Goal: Task Accomplishment & Management: Manage account settings

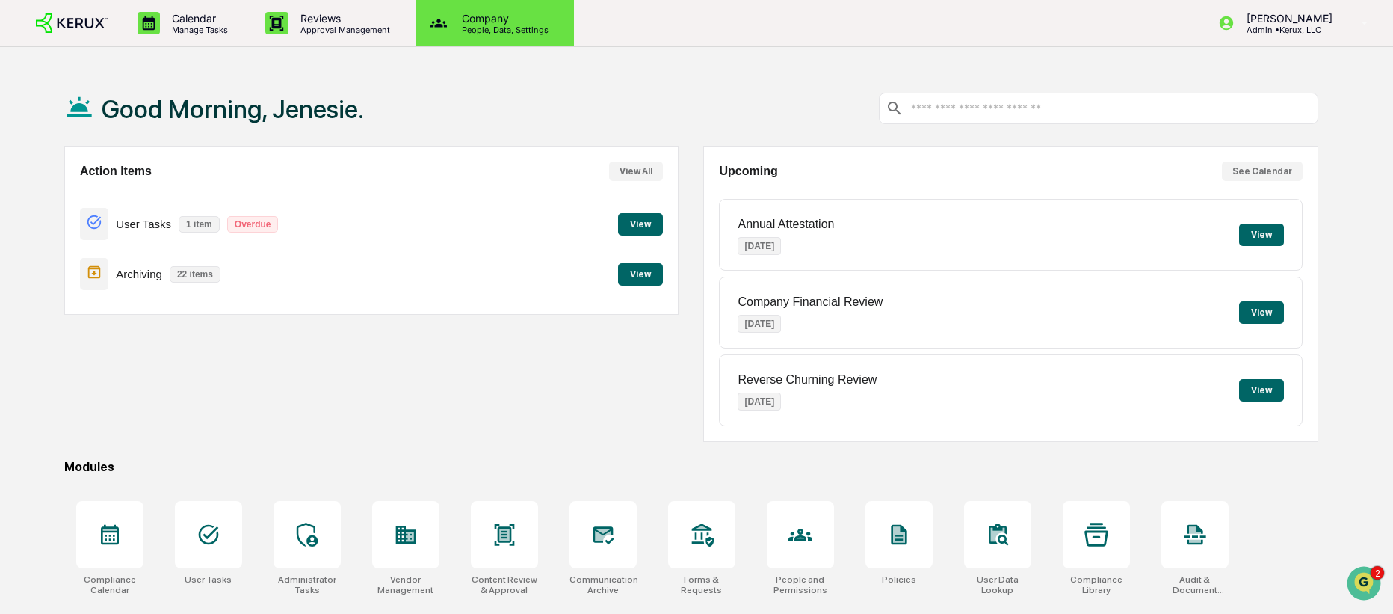
click at [508, 30] on p "People, Data, Settings" at bounding box center [503, 30] width 106 height 10
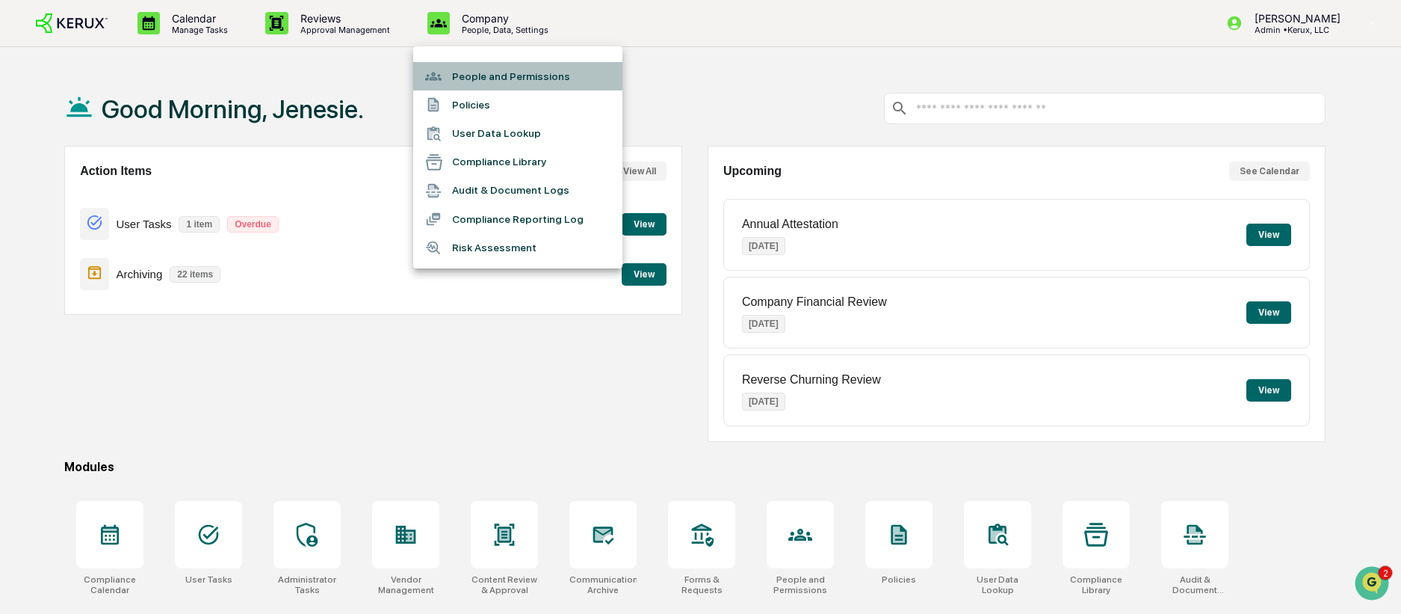
click at [519, 81] on li "People and Permissions" at bounding box center [517, 76] width 209 height 28
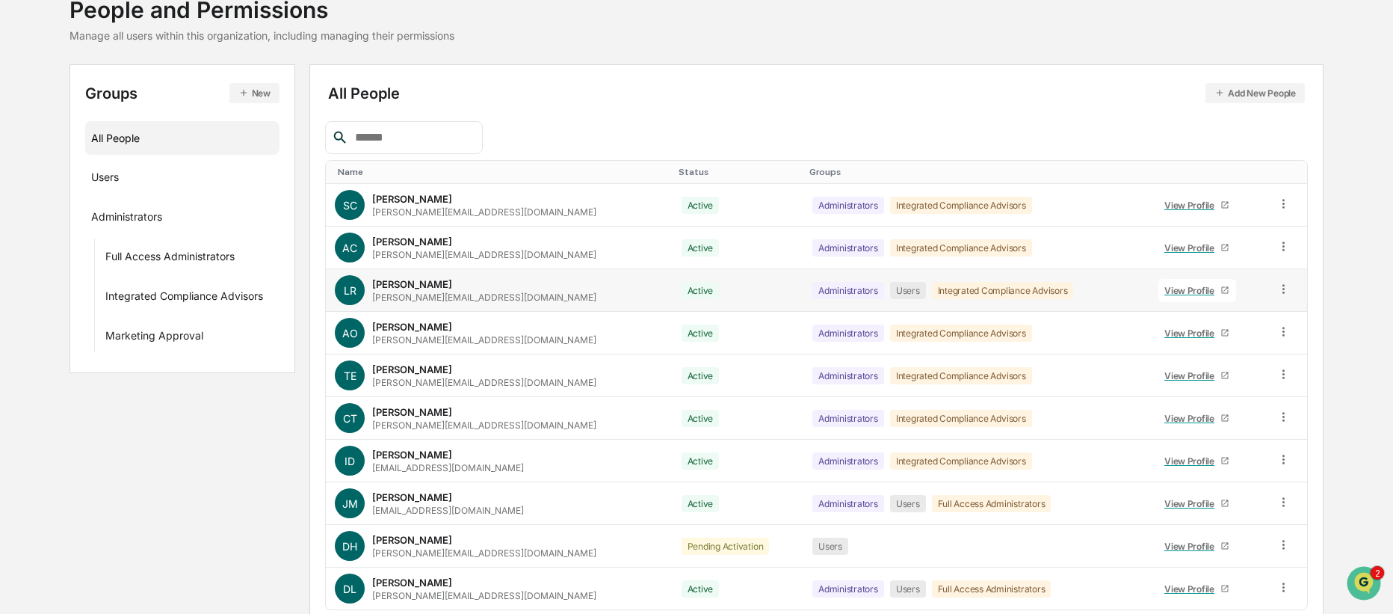
scroll to position [167, 0]
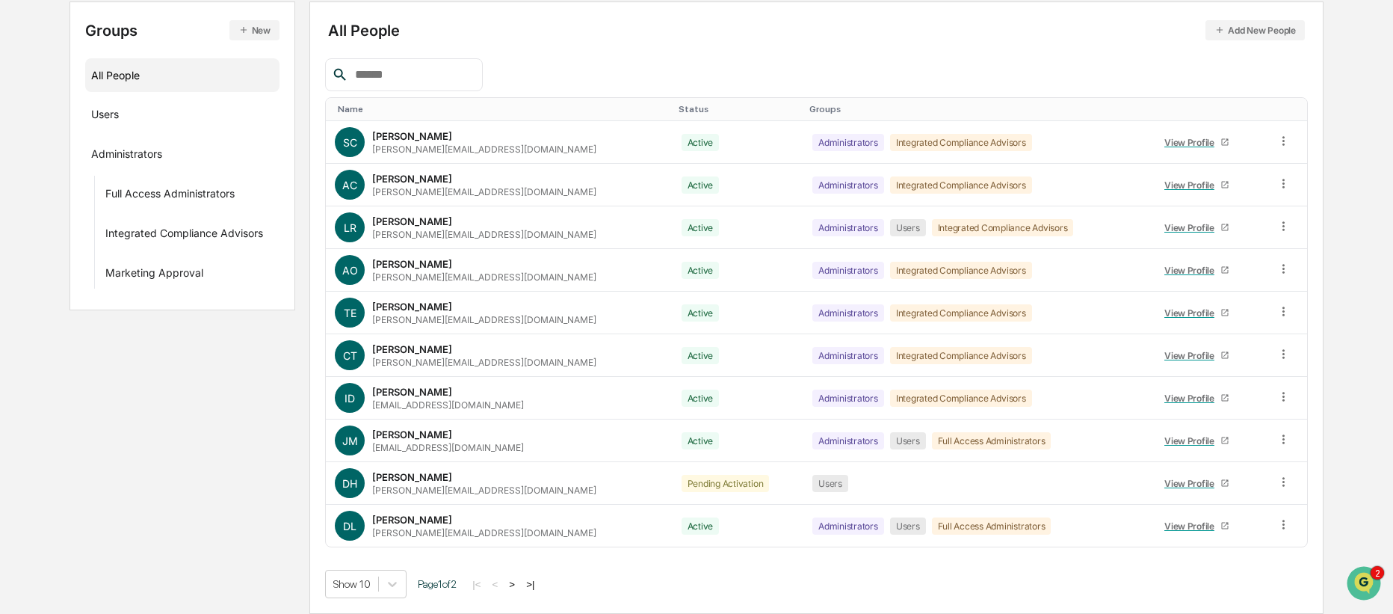
click at [519, 581] on button ">" at bounding box center [512, 584] width 15 height 13
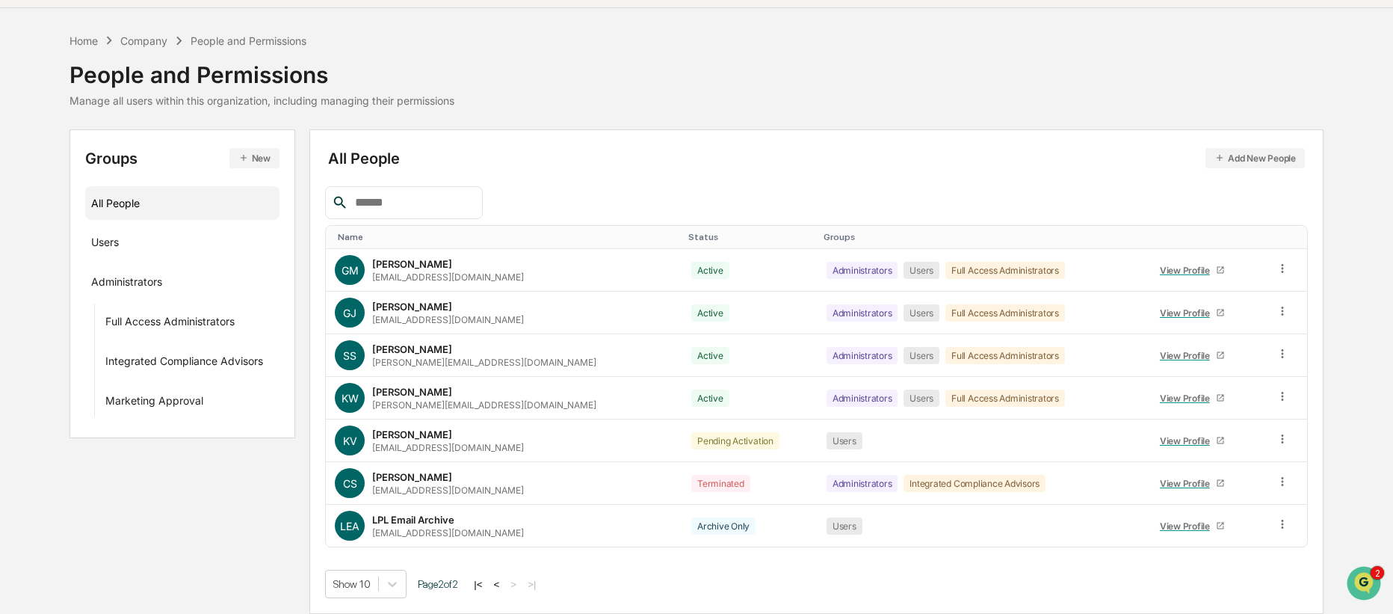
scroll to position [40, 0]
click at [1283, 354] on icon at bounding box center [1282, 353] width 2 height 9
click at [1236, 448] on div "Change Name/Email" at bounding box center [1215, 438] width 148 height 30
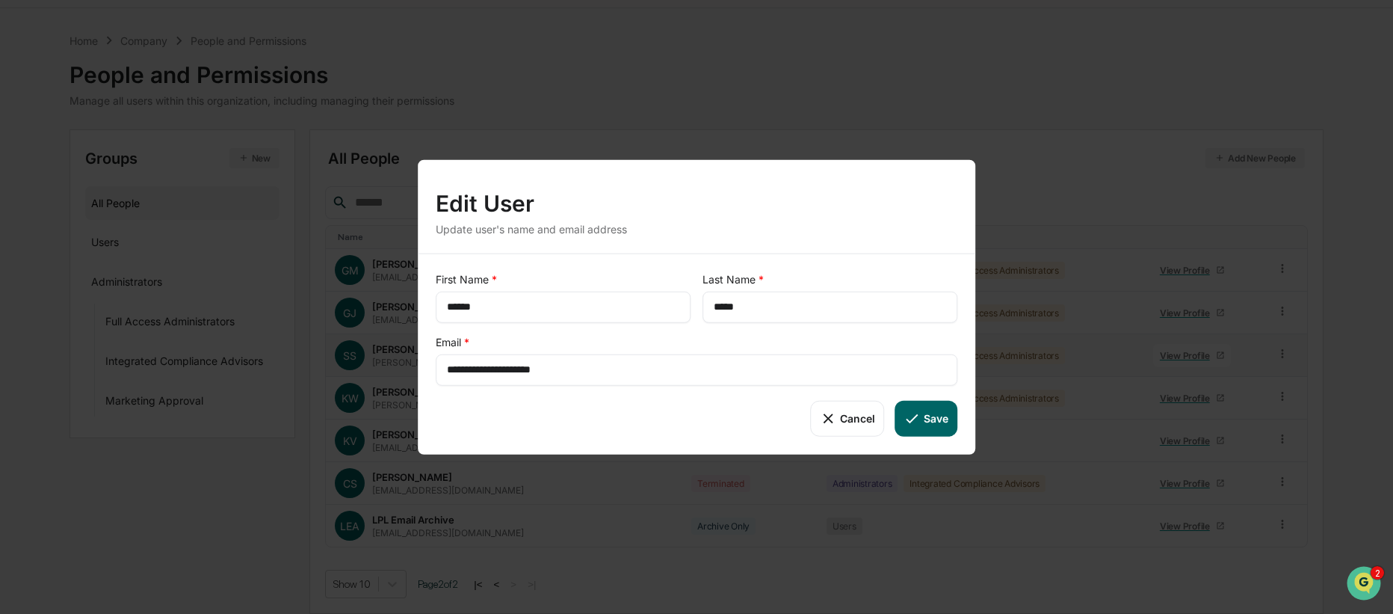
click at [916, 418] on icon at bounding box center [912, 418] width 16 height 16
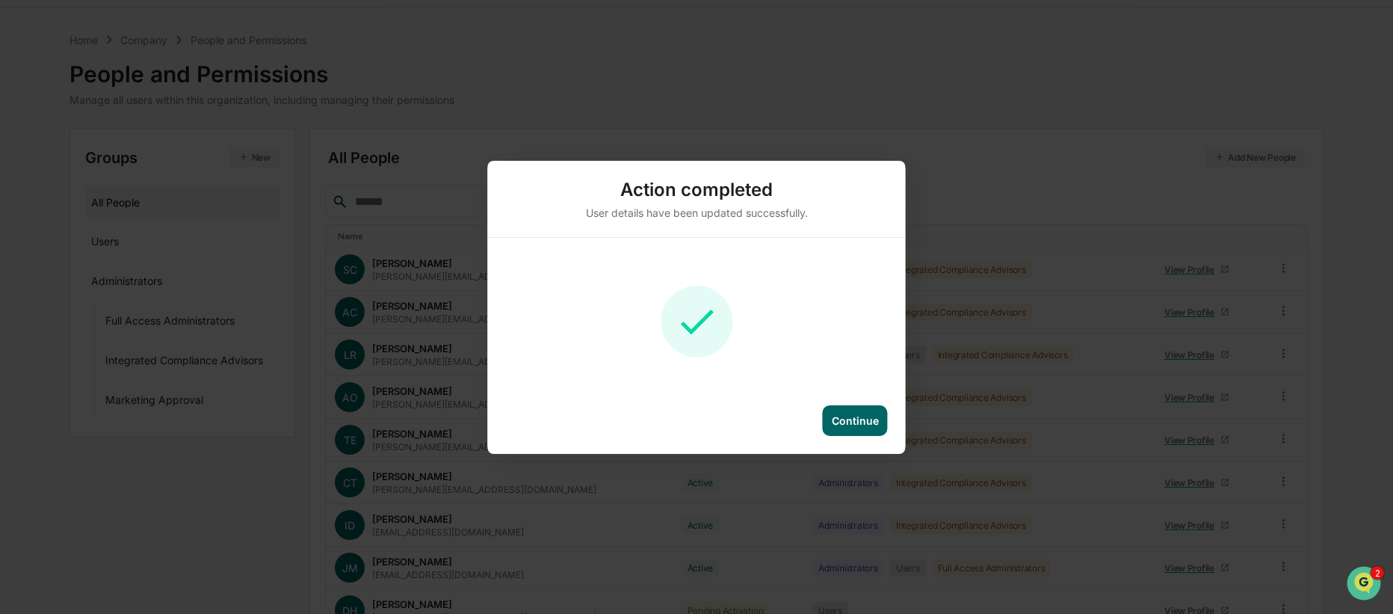
click at [858, 421] on div "Continue" at bounding box center [855, 420] width 47 height 13
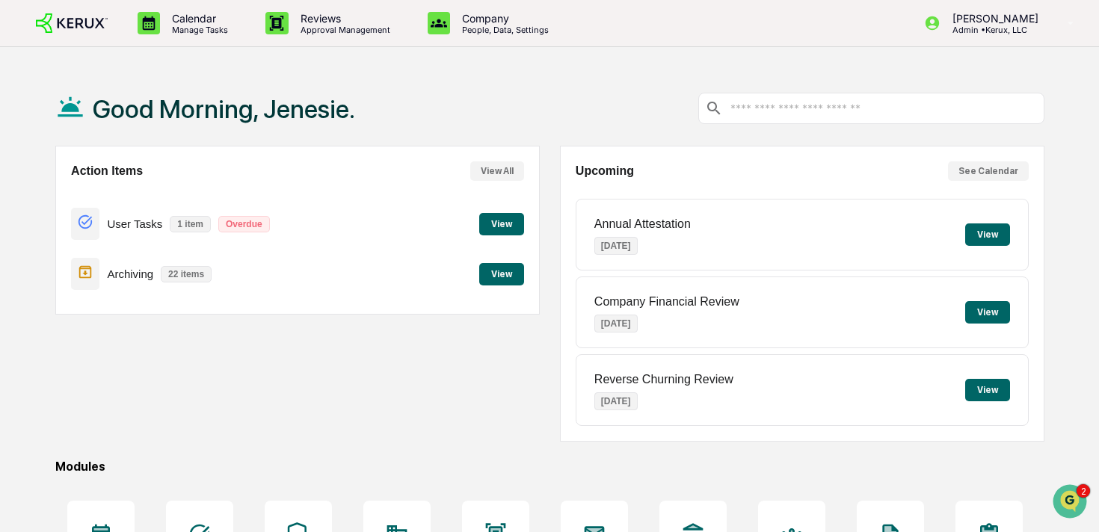
click at [461, 109] on div "Good Morning, Jenesie." at bounding box center [549, 108] width 989 height 75
click at [391, 91] on div "Good Morning, Jenesie." at bounding box center [549, 108] width 989 height 75
